Goal: Task Accomplishment & Management: Use online tool/utility

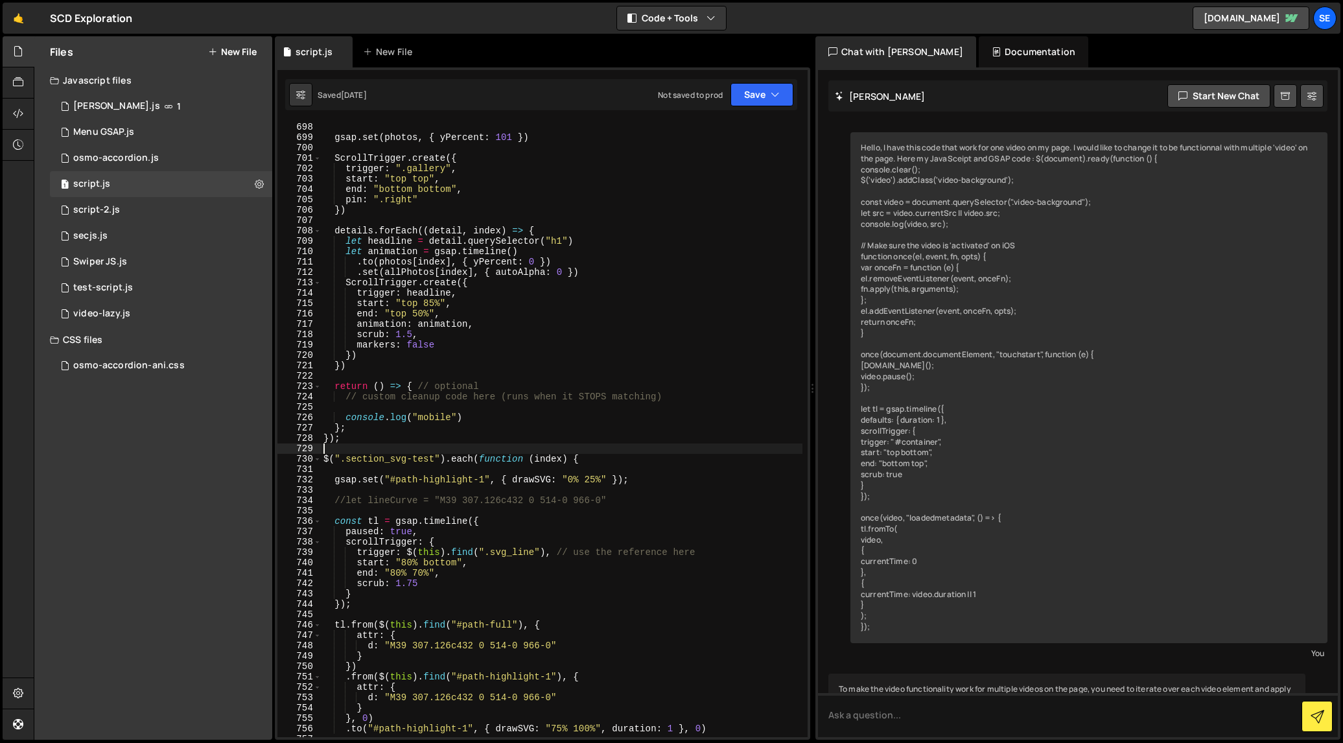
scroll to position [6598, 0]
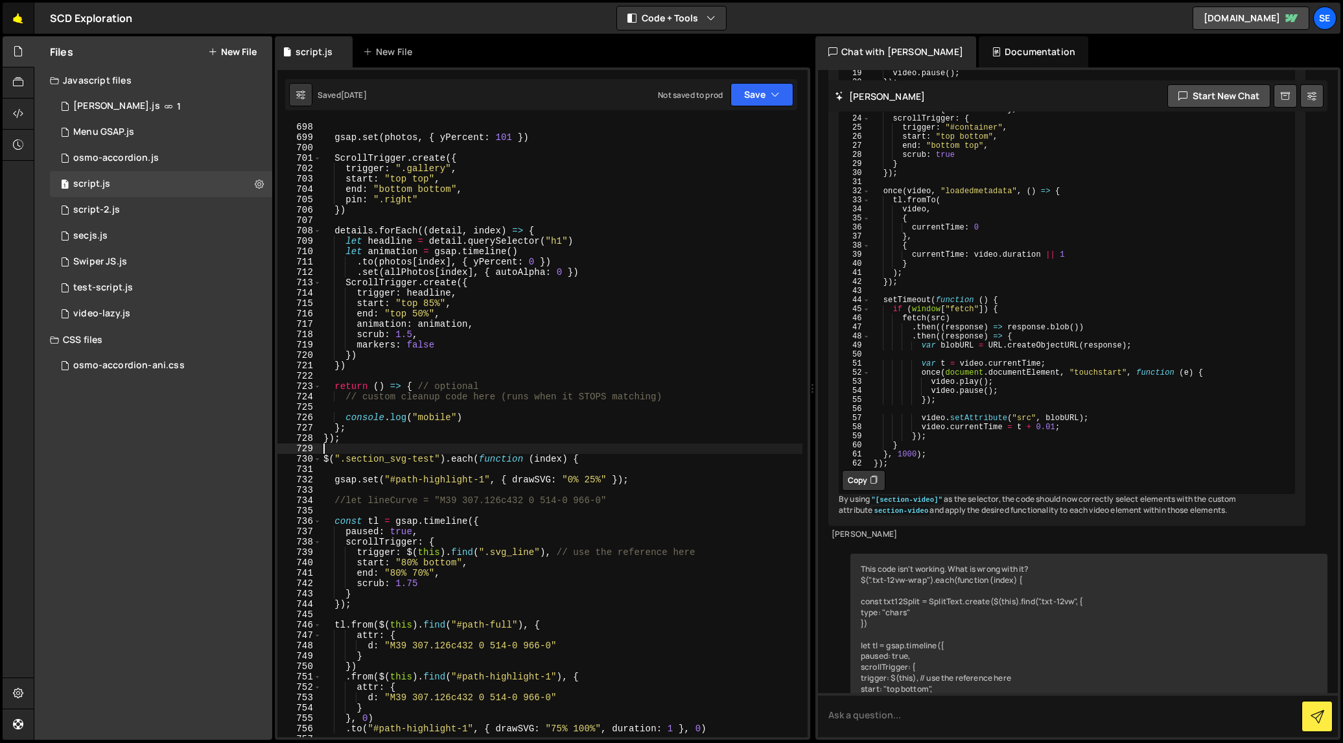
click at [17, 20] on link "🤙" at bounding box center [19, 18] width 32 height 31
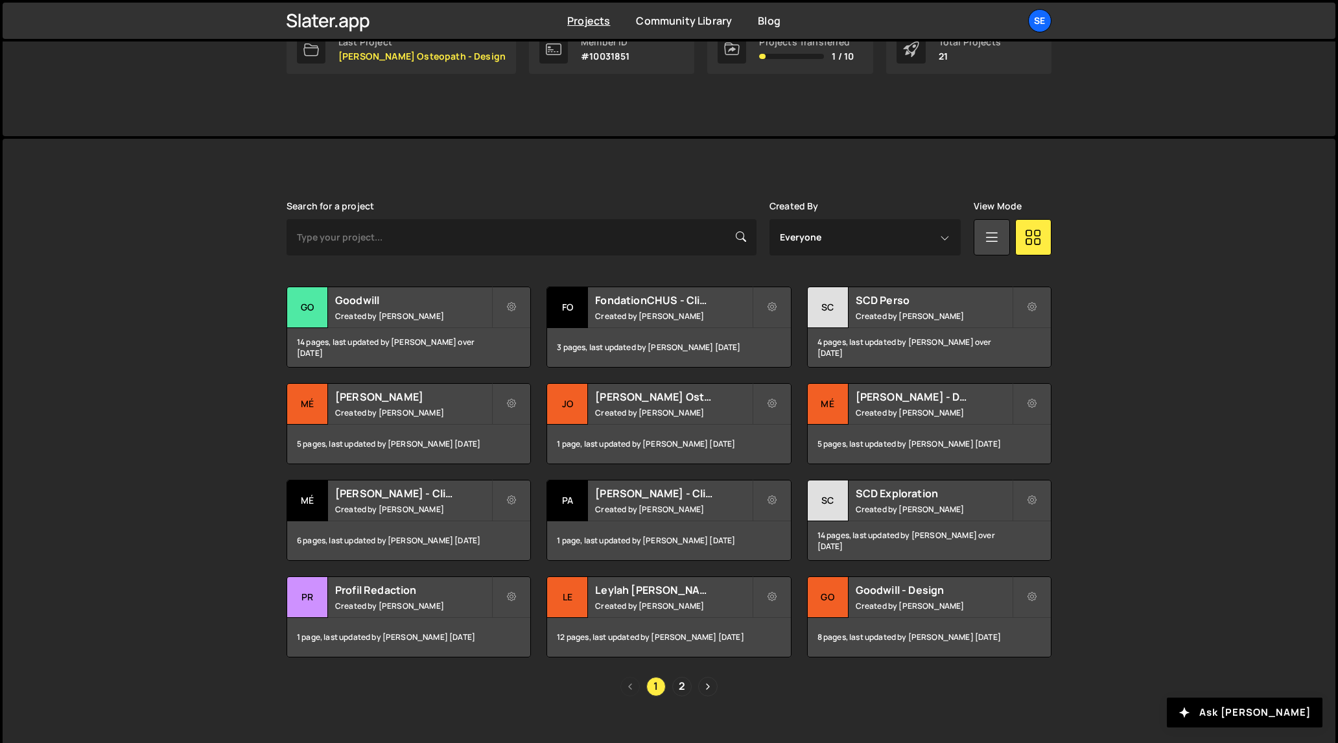
scroll to position [253, 0]
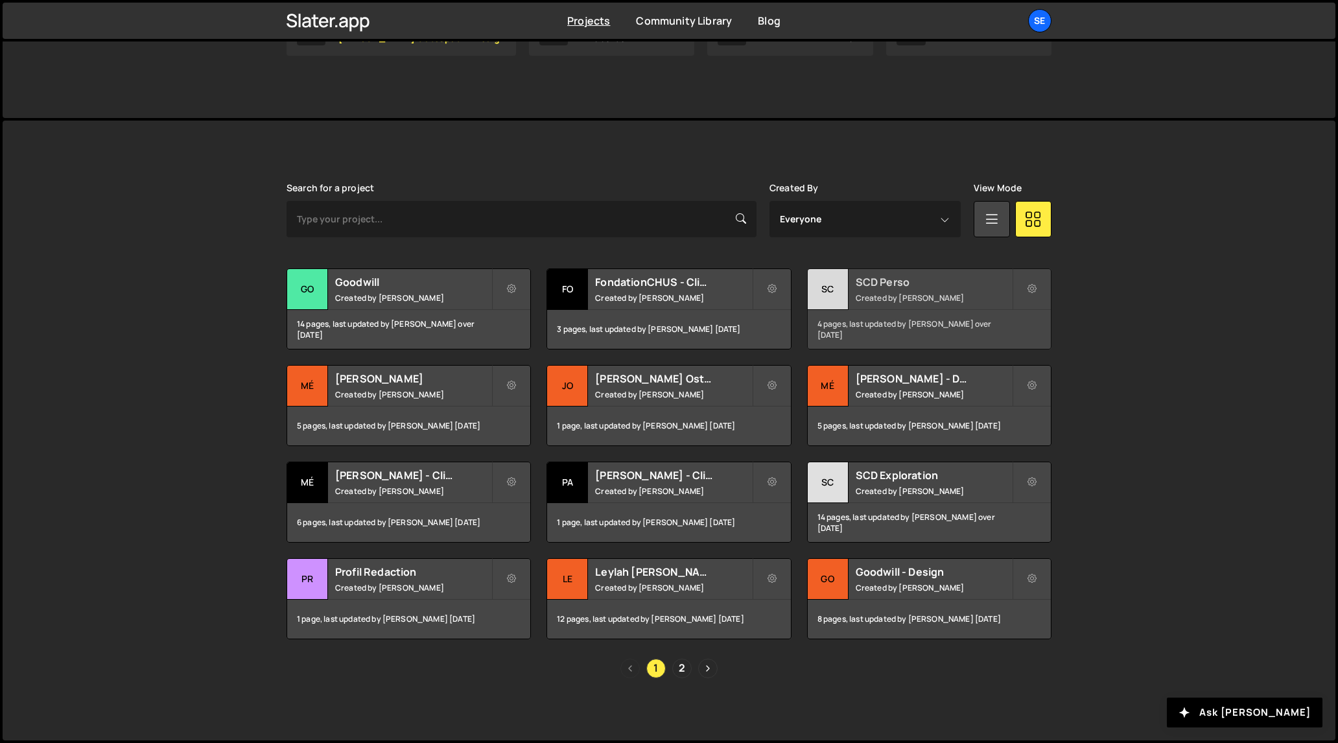
click at [832, 290] on div "SC" at bounding box center [828, 289] width 41 height 41
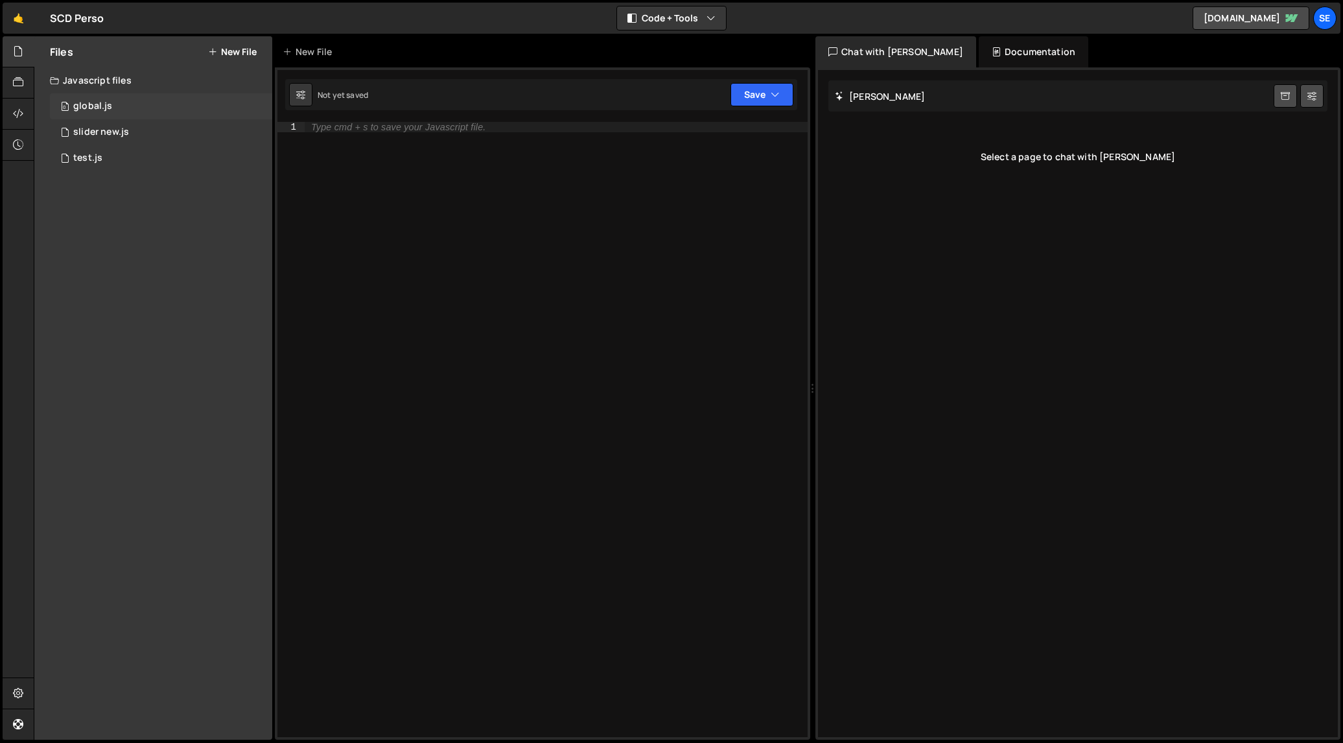
click at [90, 108] on div "global.js" at bounding box center [92, 106] width 39 height 12
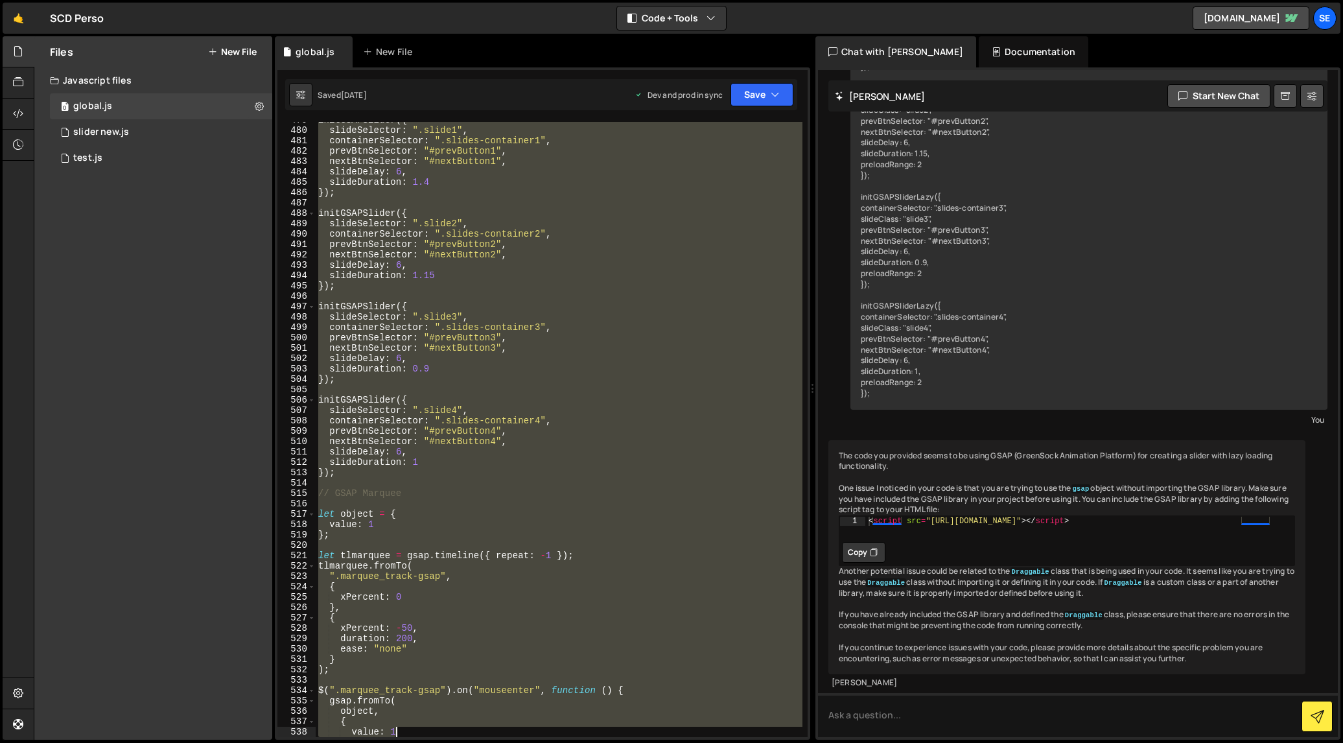
scroll to position [5068, 0]
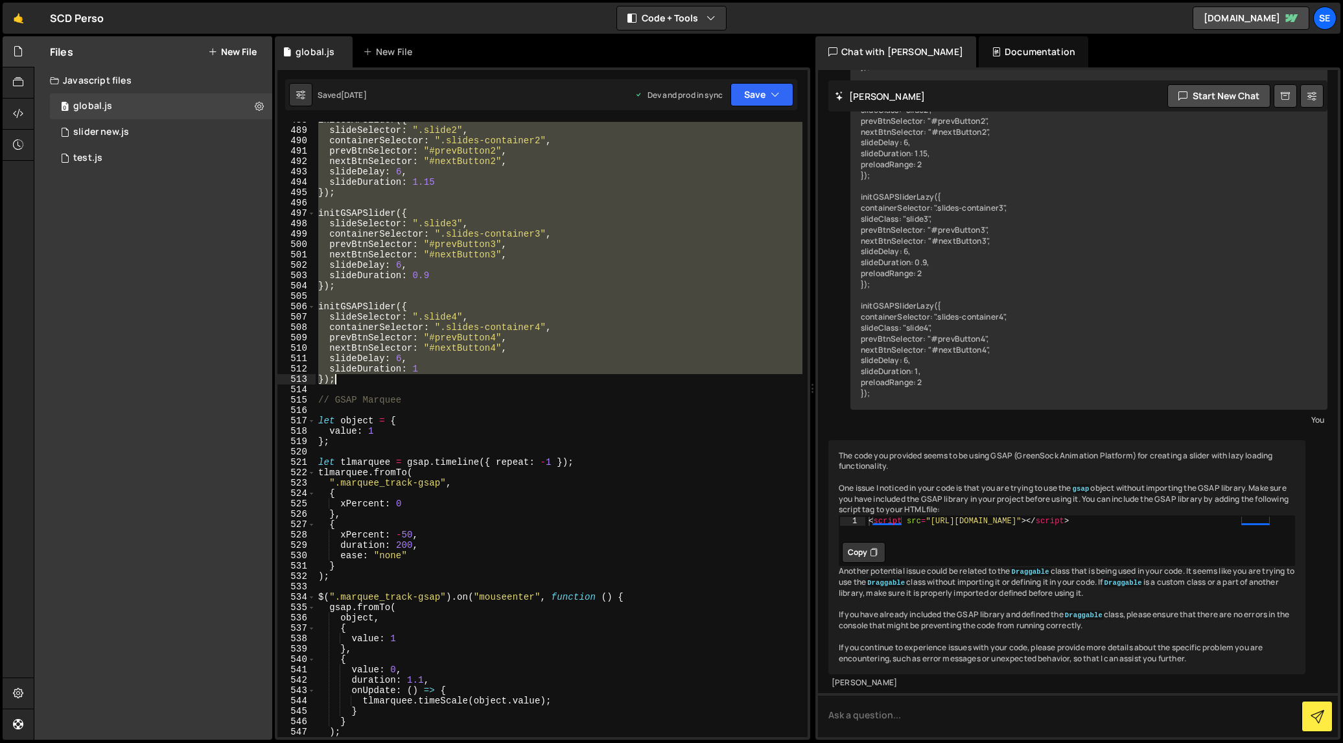
drag, startPoint x: 318, startPoint y: 272, endPoint x: 448, endPoint y: 384, distance: 171.9
click at [448, 384] on div "initGSAPSlider ({ slideSelector : ".slide2" , containerSelector : ".slides-cont…" at bounding box center [559, 433] width 487 height 636
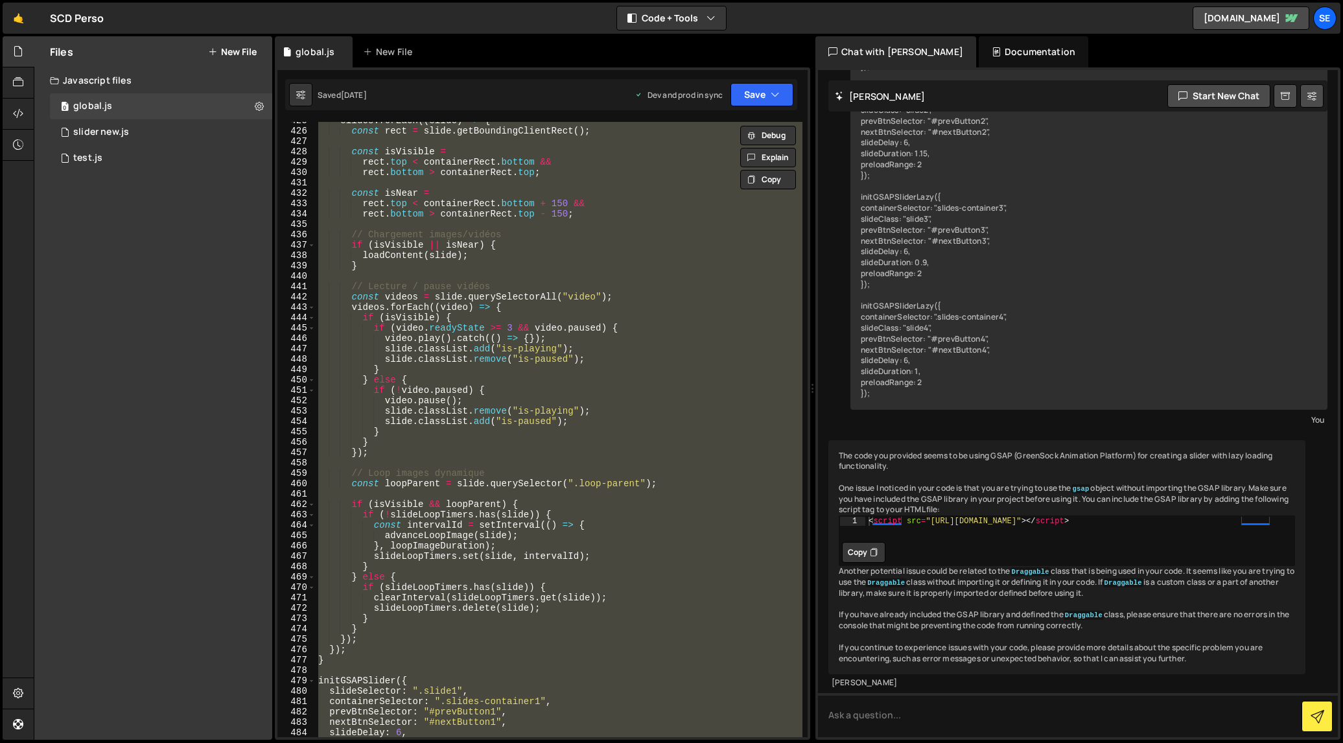
scroll to position [4421, 0]
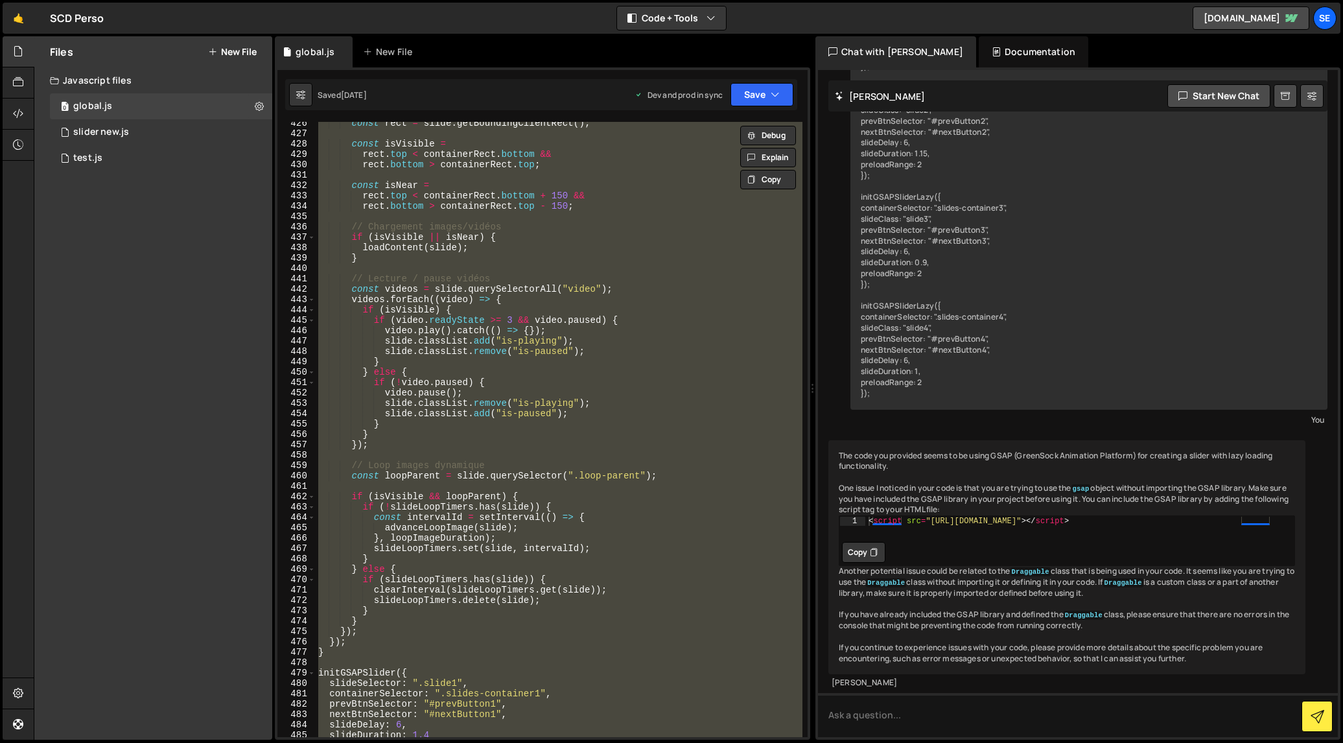
click at [554, 332] on div "const rect = slide . getBoundingClientRect ( ) ; const isVisible = rect . top <…" at bounding box center [559, 429] width 487 height 615
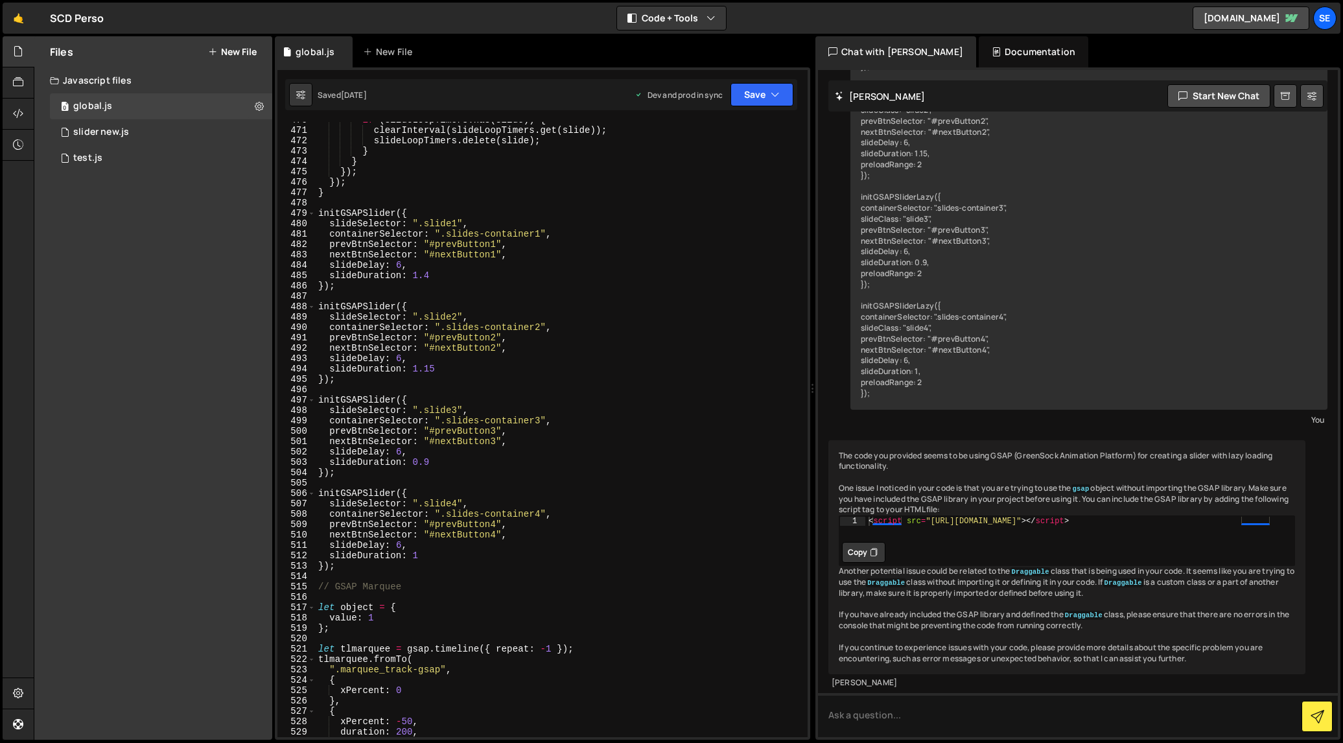
scroll to position [4881, 0]
click at [359, 565] on div "if ( slideLoopTimers . has ( slide )) { clearInterval ( slideLoopTimers . get (…" at bounding box center [559, 433] width 487 height 636
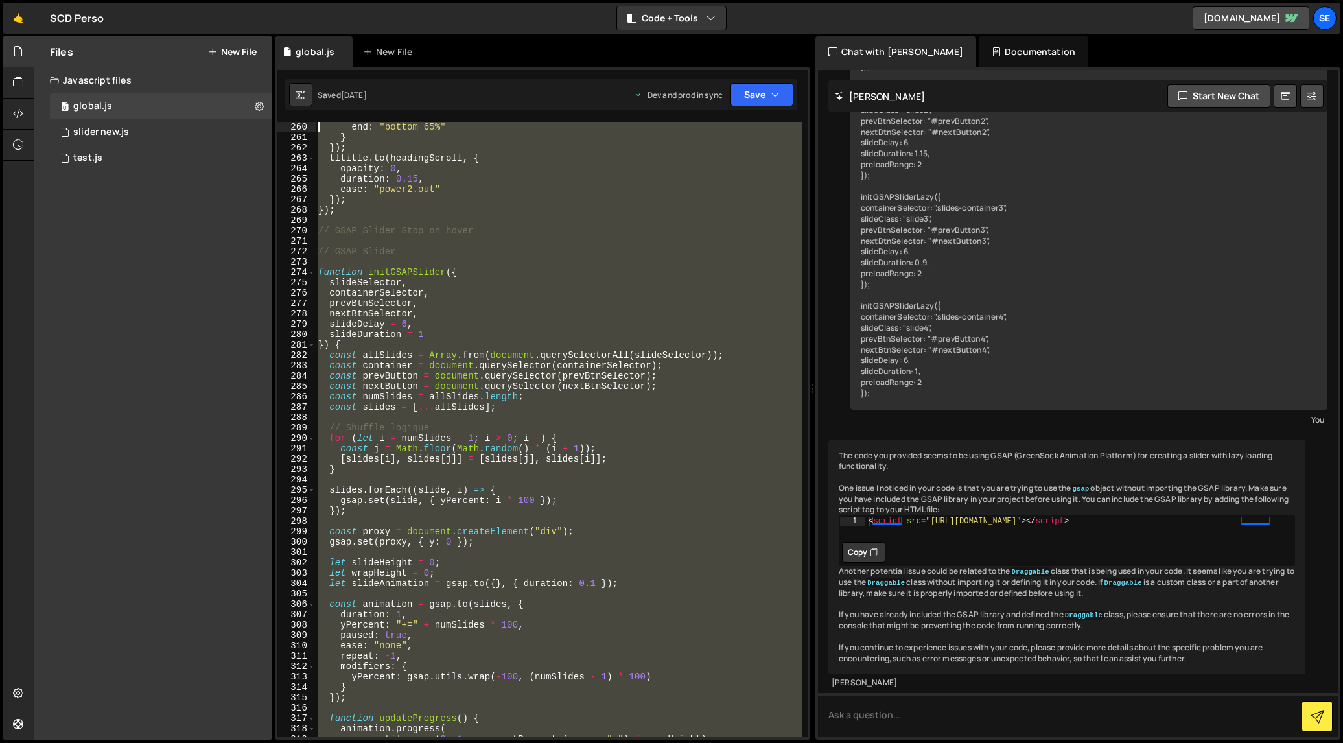
scroll to position [2686, 0]
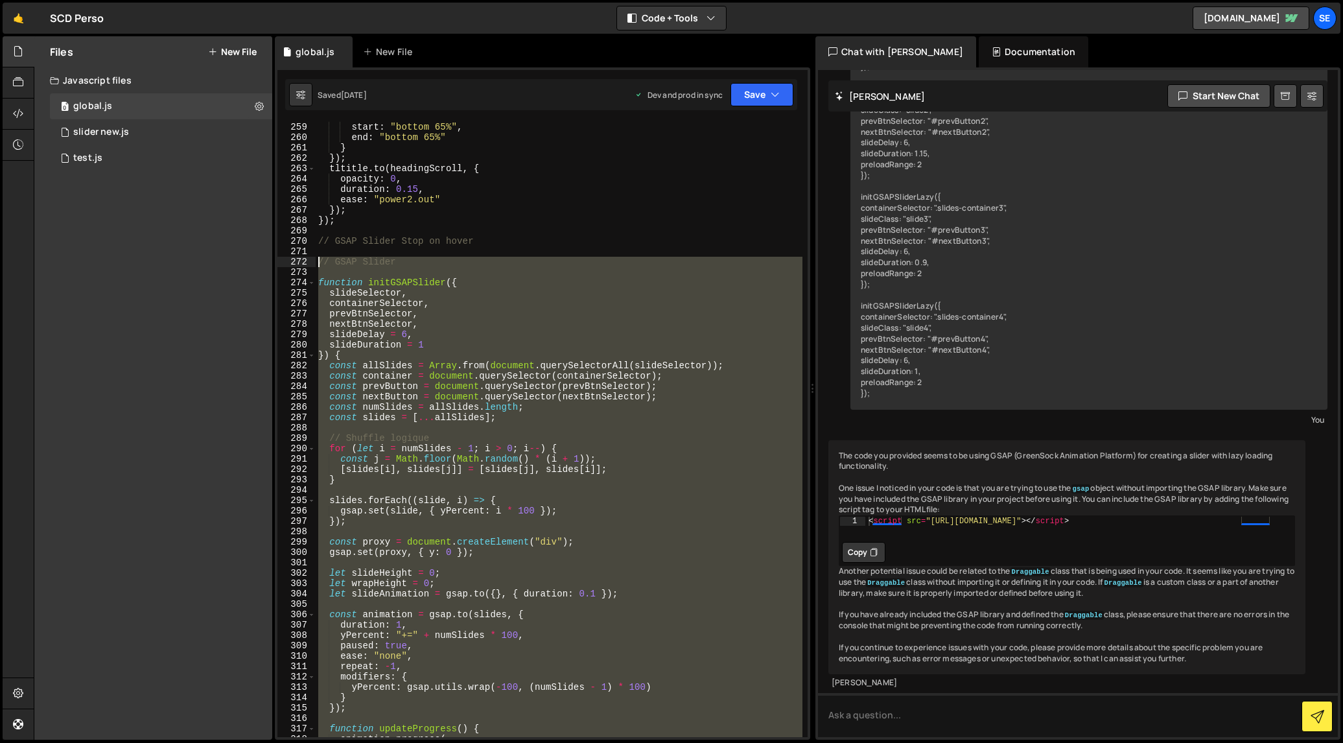
drag, startPoint x: 354, startPoint y: 570, endPoint x: 310, endPoint y: 266, distance: 306.5
click at [309, 264] on div "}); 259 260 261 262 263 264 265 266 267 268 269 270 271 272 273 274 275 276 277…" at bounding box center [542, 429] width 530 height 615
type textarea "// GSAP Slider"
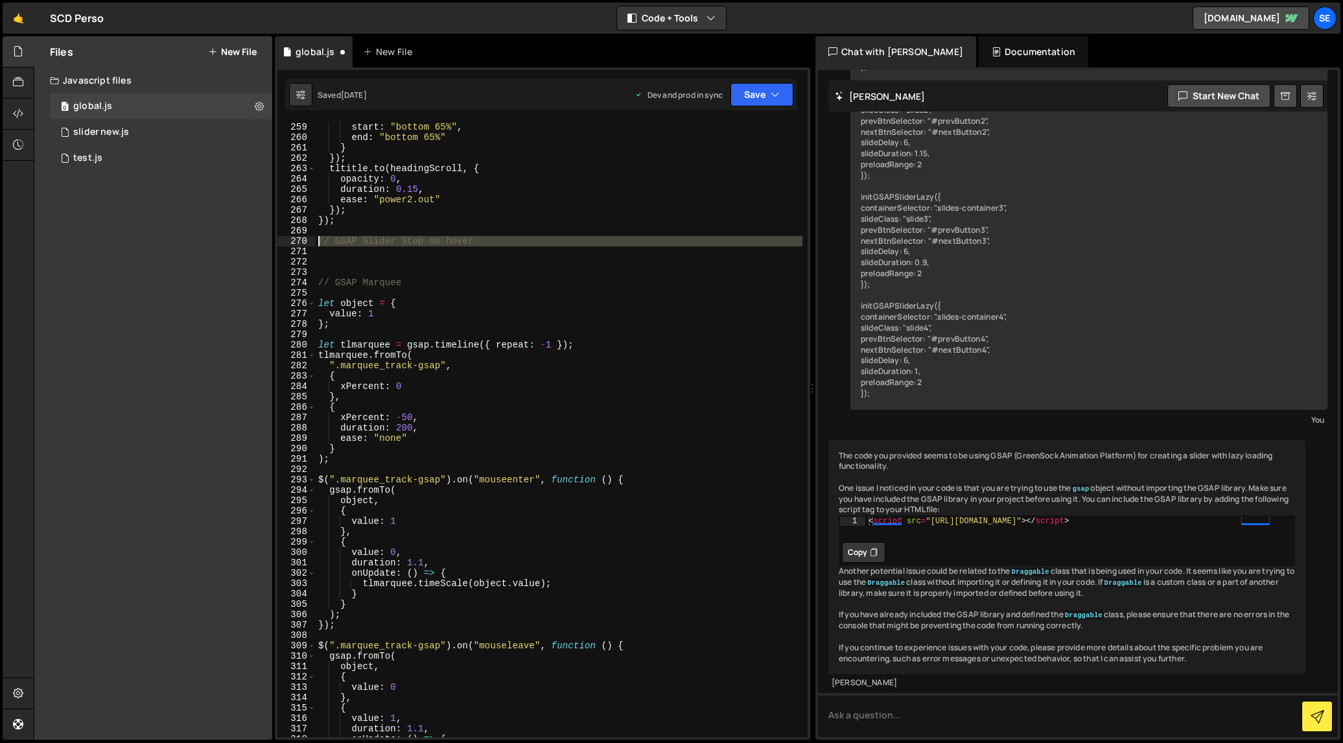
drag, startPoint x: 323, startPoint y: 256, endPoint x: 314, endPoint y: 235, distance: 23.2
click at [314, 235] on div "259 260 261 262 263 264 265 266 267 268 269 270 271 272 273 274 275 276 277 278…" at bounding box center [542, 429] width 530 height 615
type textarea "// GSAP Slider Stop on hover"
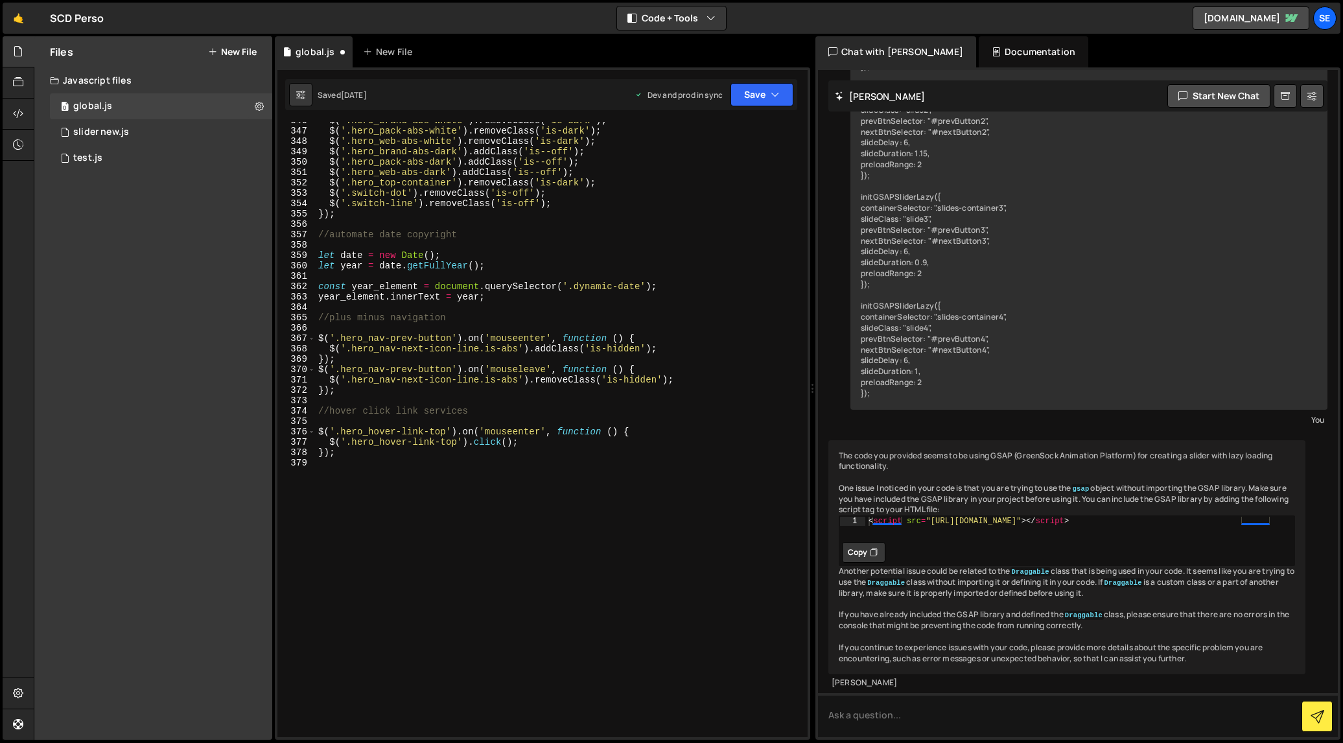
scroll to position [3628, 0]
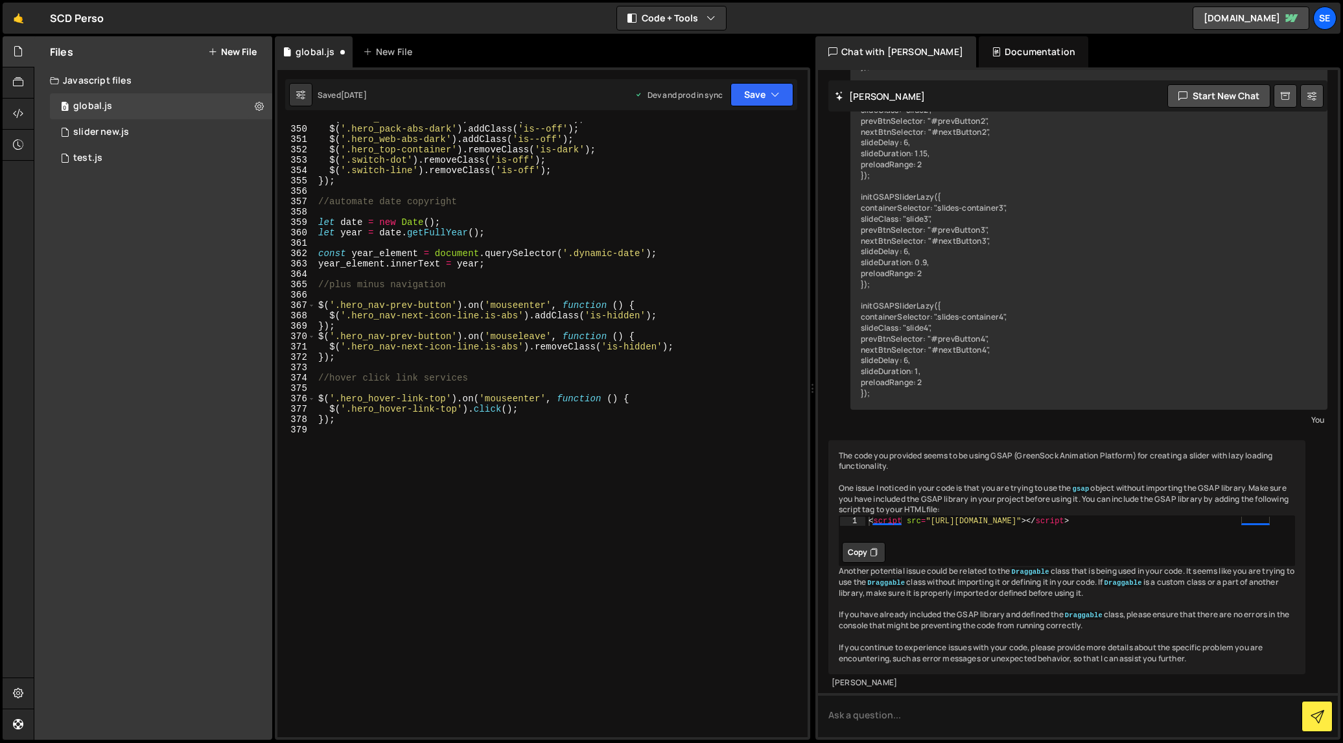
click at [356, 443] on div "$ ( '.hero_brand-abs-dark' ) . addClass ( 'is--off' ) ; $ ( '.hero_pack-abs-dar…" at bounding box center [559, 431] width 487 height 636
paste textarea "// slider1.destroy(); slider2.destroy(); slider3.destroy(); slider4.destroy();"
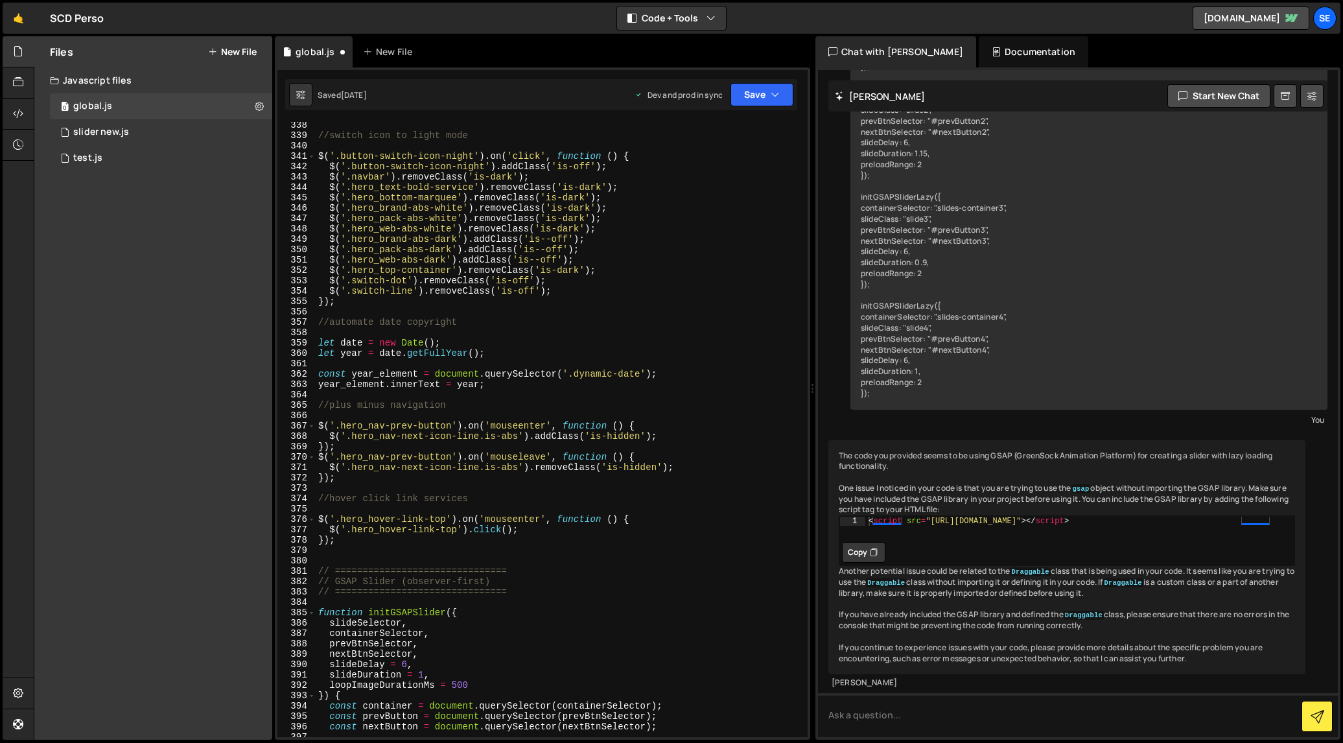
scroll to position [3506, 0]
type textarea "// slider1.destroy(); slider2.destroy(); slider3.destroy(); slider4.destroy();"
click at [784, 97] on button "Save" at bounding box center [761, 94] width 63 height 23
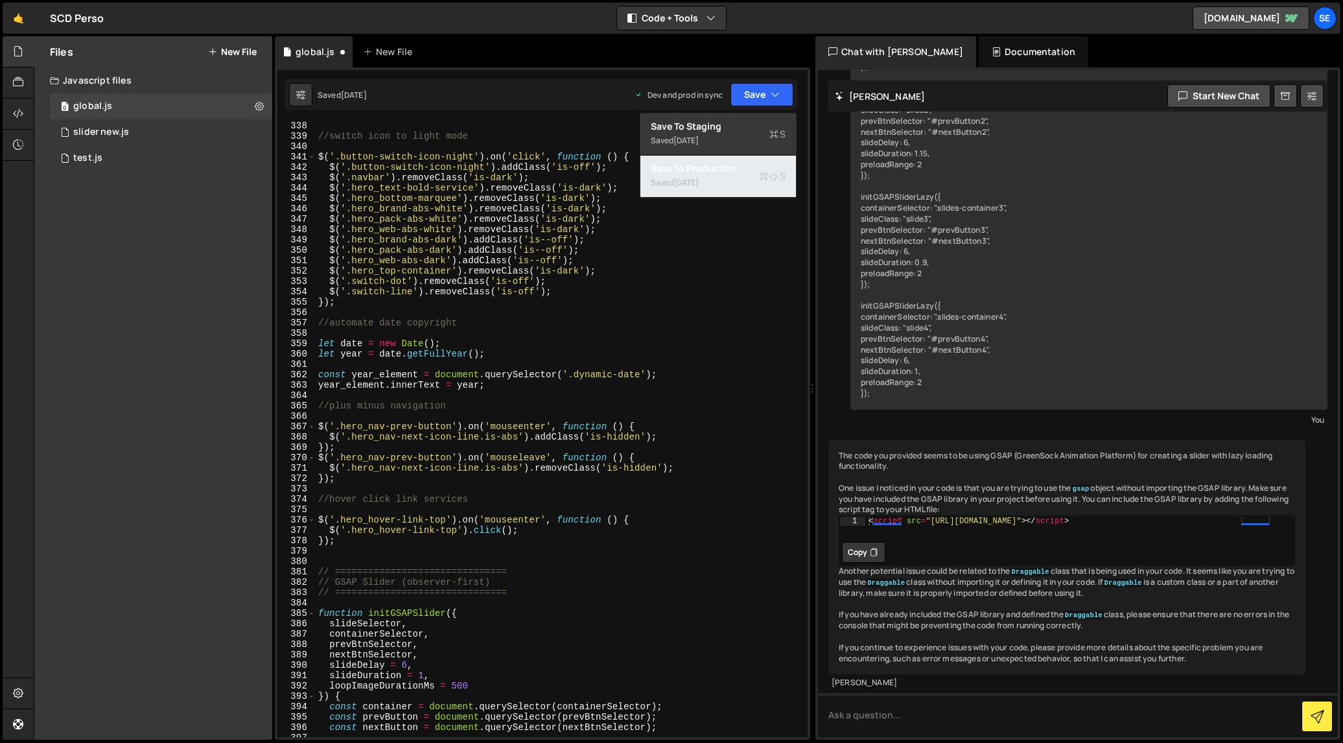
click at [759, 176] on icon at bounding box center [763, 176] width 9 height 13
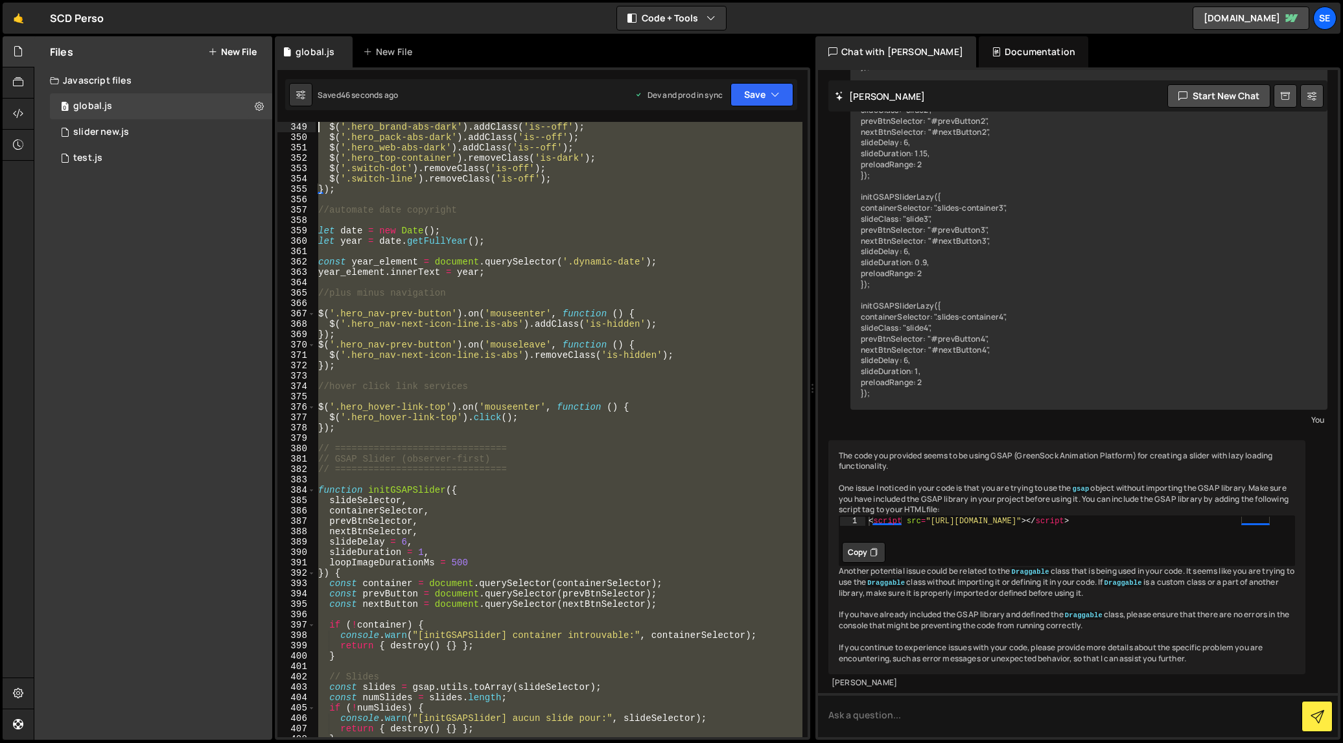
scroll to position [3567, 0]
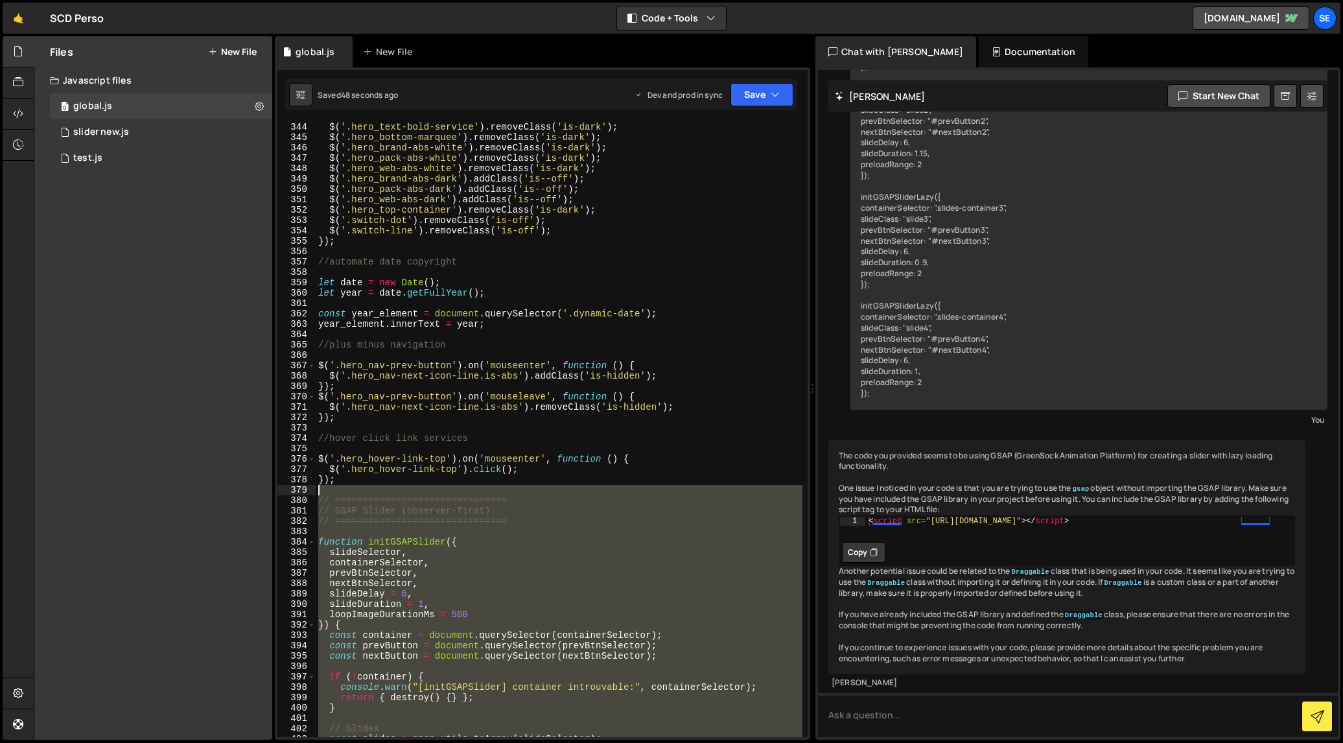
drag, startPoint x: 382, startPoint y: 479, endPoint x: 324, endPoint y: 492, distance: 59.1
click at [324, 492] on div "$ ( '.hero_text-bold-service' ) . removeClass ( 'is-dark' ) ; $ ( '.hero_bottom…" at bounding box center [559, 440] width 487 height 636
type textarea "// ==============================="
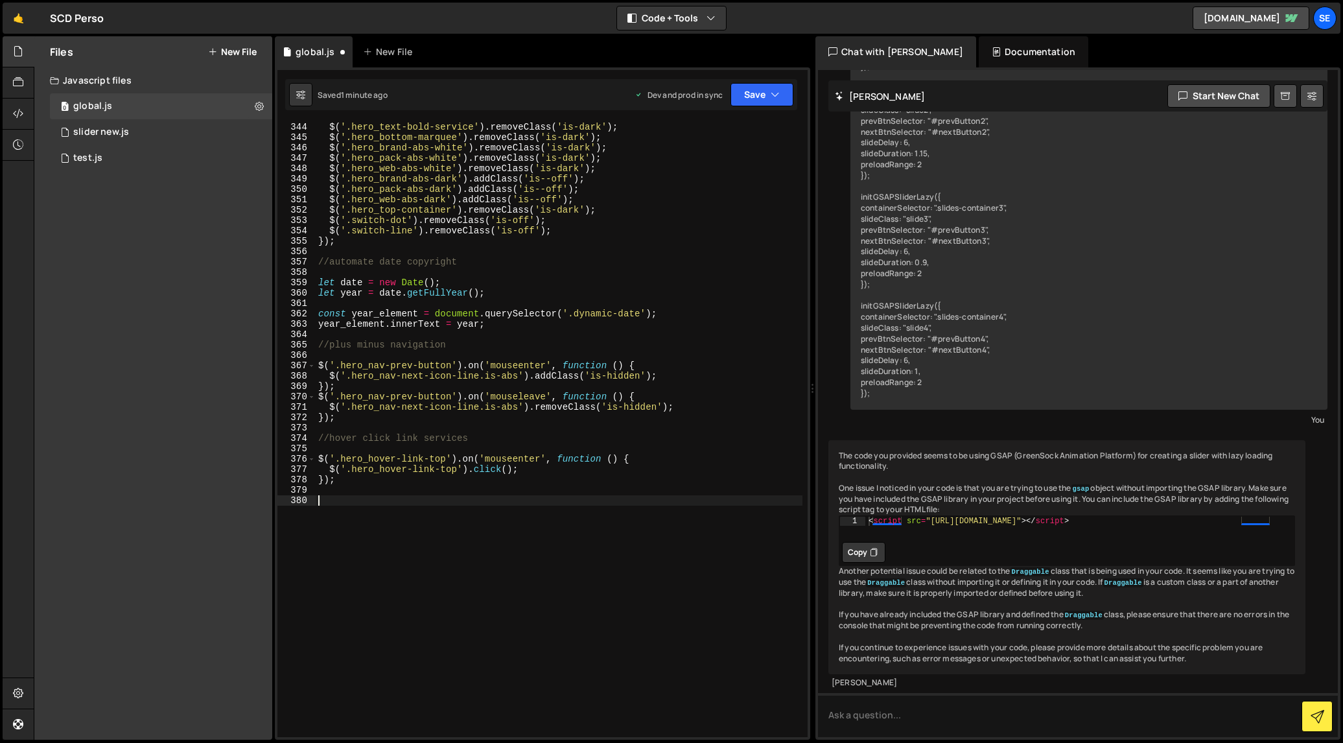
paste textarea "});"
type textarea "});"
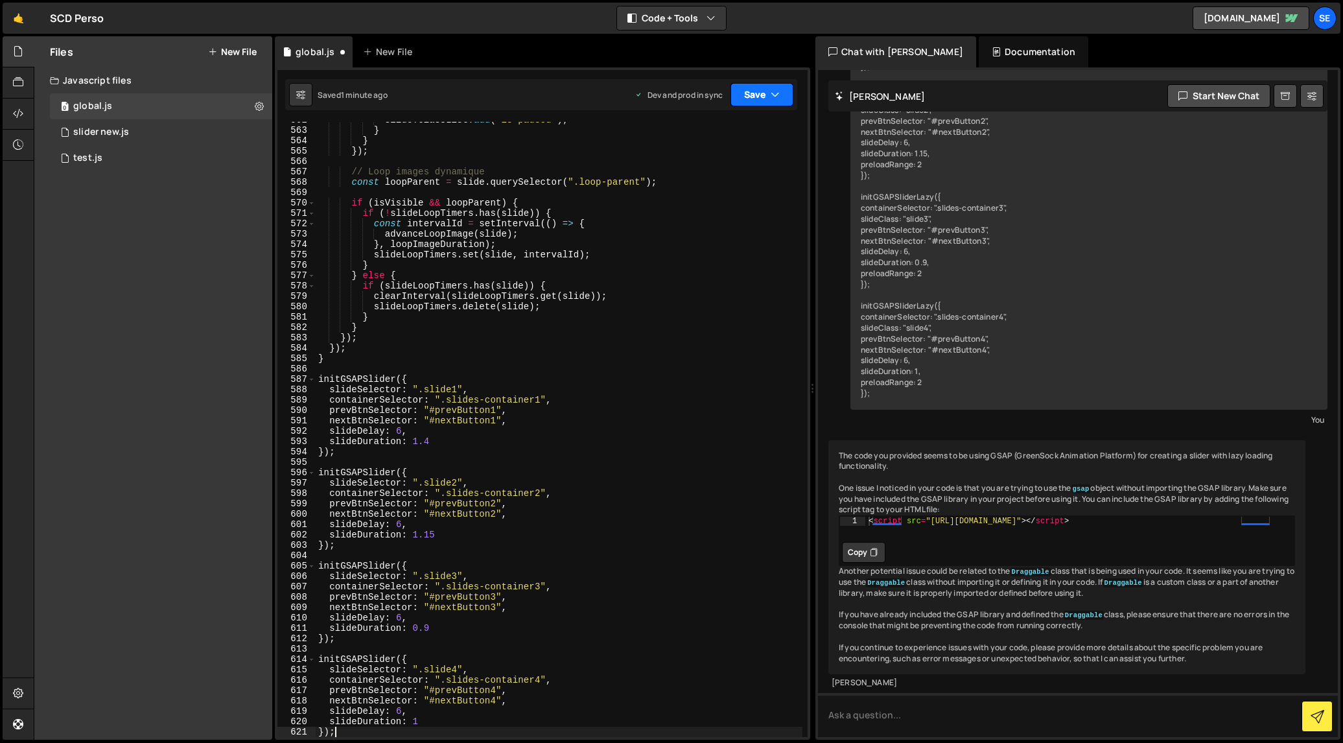
click at [774, 92] on icon "button" at bounding box center [775, 94] width 9 height 13
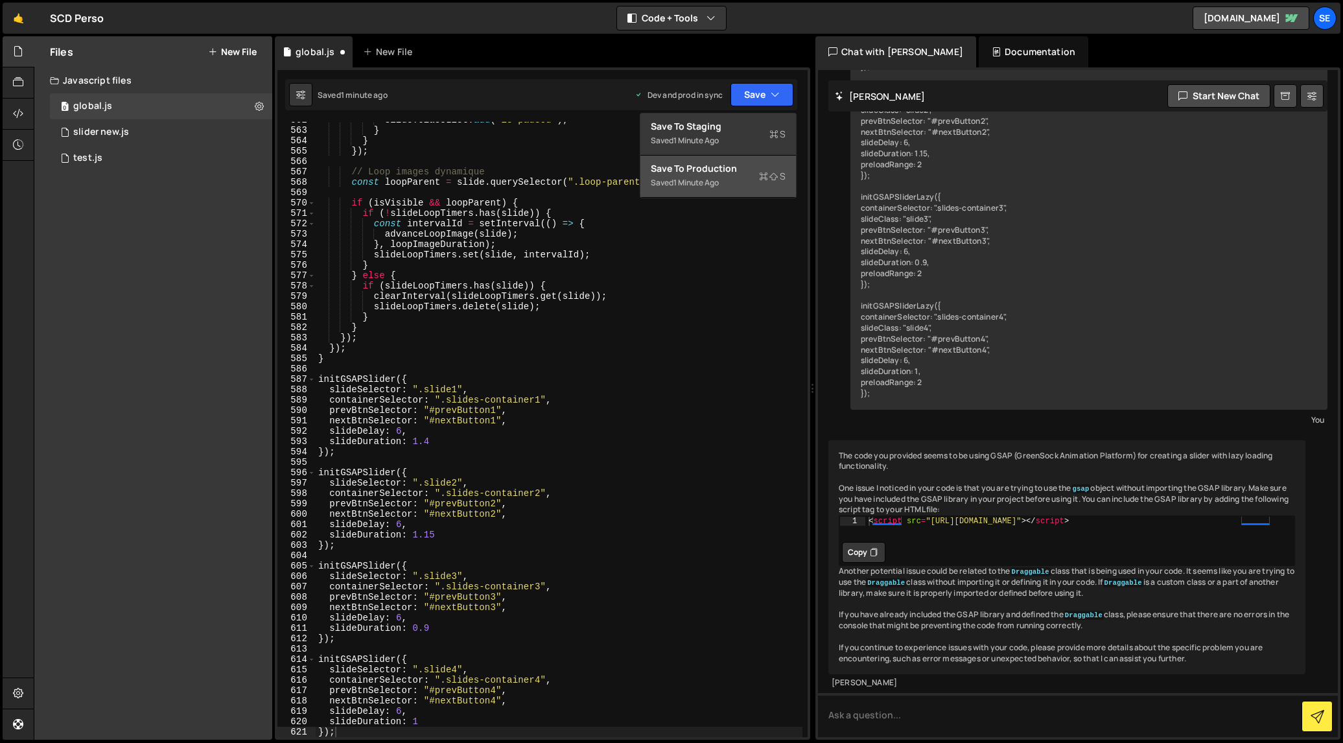
click at [756, 171] on div "Save to Production S" at bounding box center [718, 168] width 135 height 13
